Goal: Navigation & Orientation: Find specific page/section

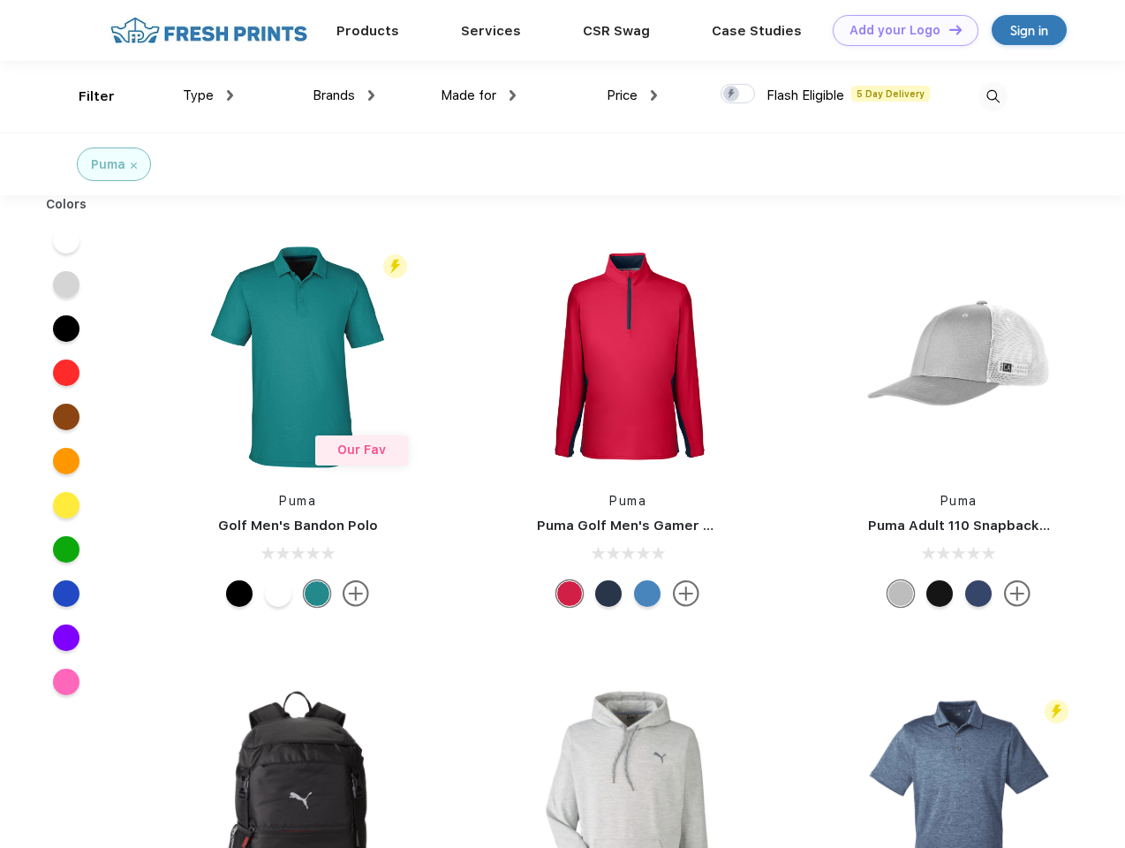
click at [899, 30] on link "Add your Logo Design Tool" at bounding box center [906, 30] width 146 height 31
click at [0, 0] on div "Design Tool" at bounding box center [0, 0] width 0 height 0
click at [948, 29] on link "Add your Logo Design Tool" at bounding box center [906, 30] width 146 height 31
click at [85, 96] on div "Filter" at bounding box center [97, 97] width 36 height 20
click at [208, 95] on span "Type" at bounding box center [198, 95] width 31 height 16
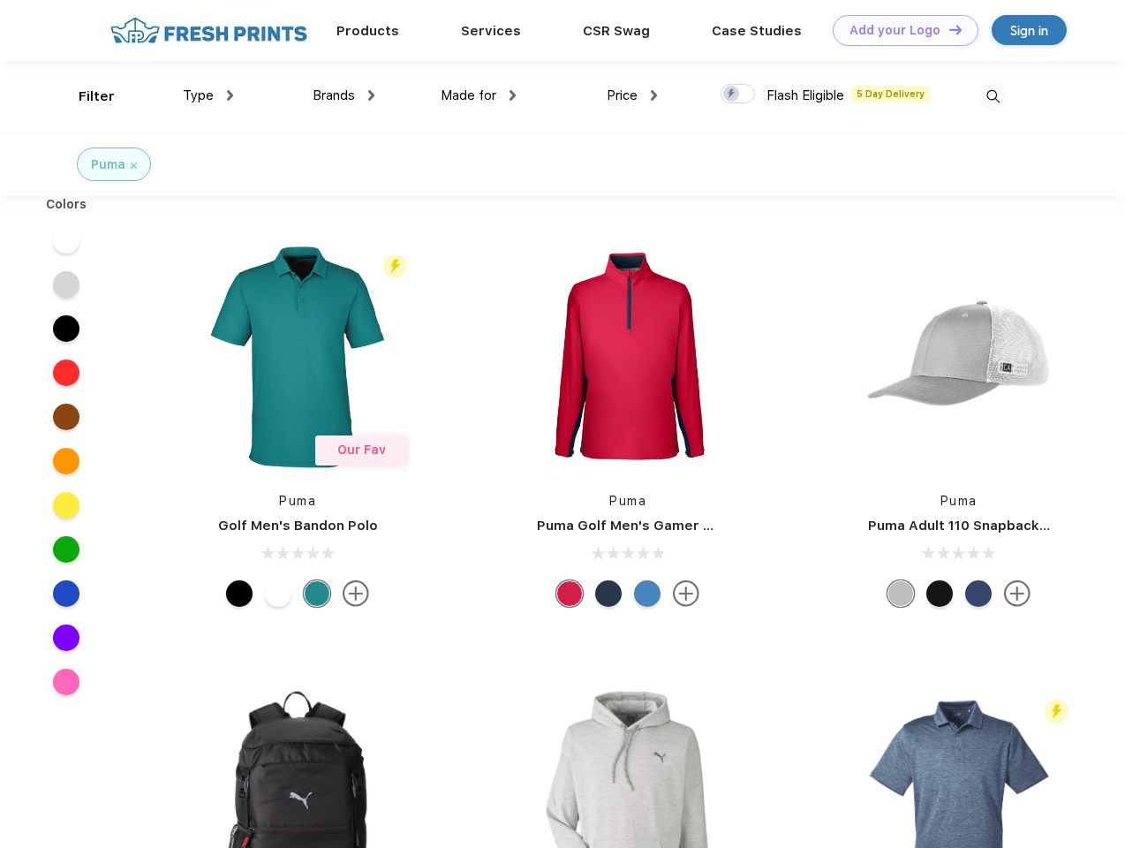
click at [344, 95] on span "Brands" at bounding box center [334, 95] width 42 height 16
click at [479, 95] on span "Made for" at bounding box center [469, 95] width 56 height 16
click at [632, 95] on span "Price" at bounding box center [622, 95] width 31 height 16
click at [738, 95] on div at bounding box center [738, 93] width 34 height 19
click at [732, 95] on input "checkbox" at bounding box center [726, 88] width 11 height 11
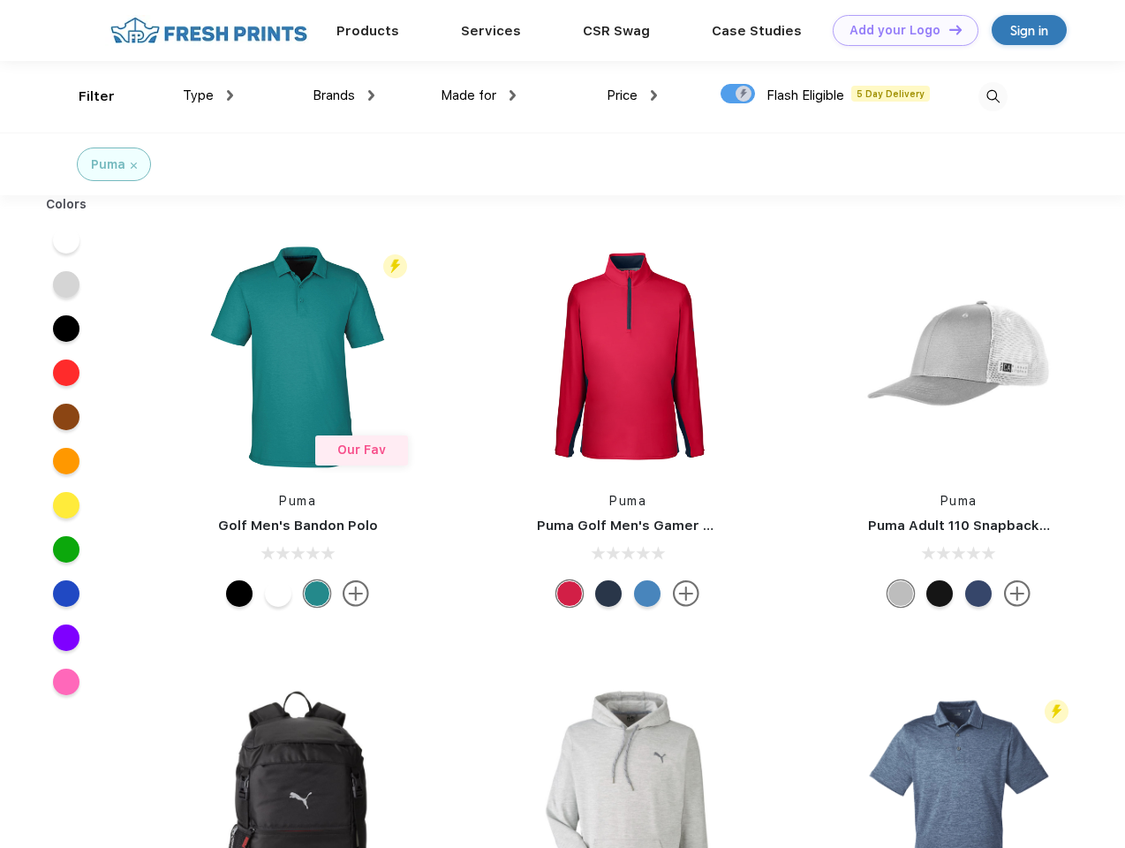
click at [993, 96] on img at bounding box center [993, 96] width 29 height 29
